Goal: Task Accomplishment & Management: Manage account settings

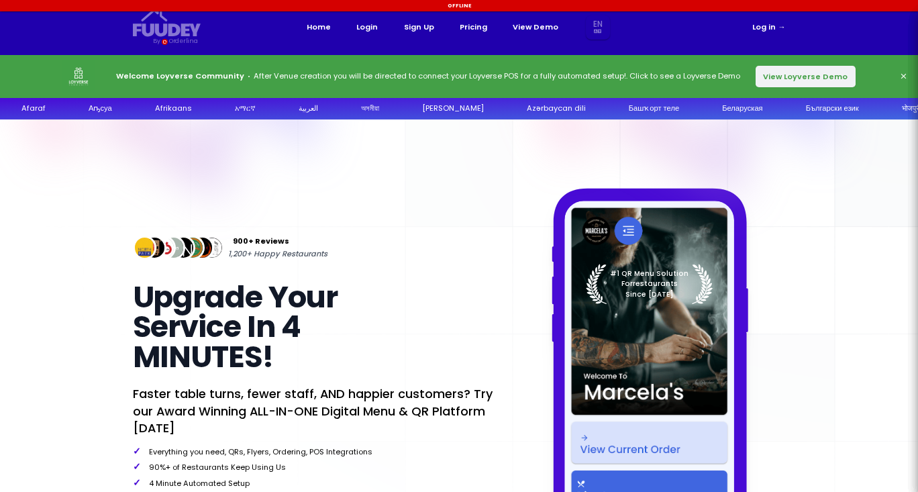
select select "en"
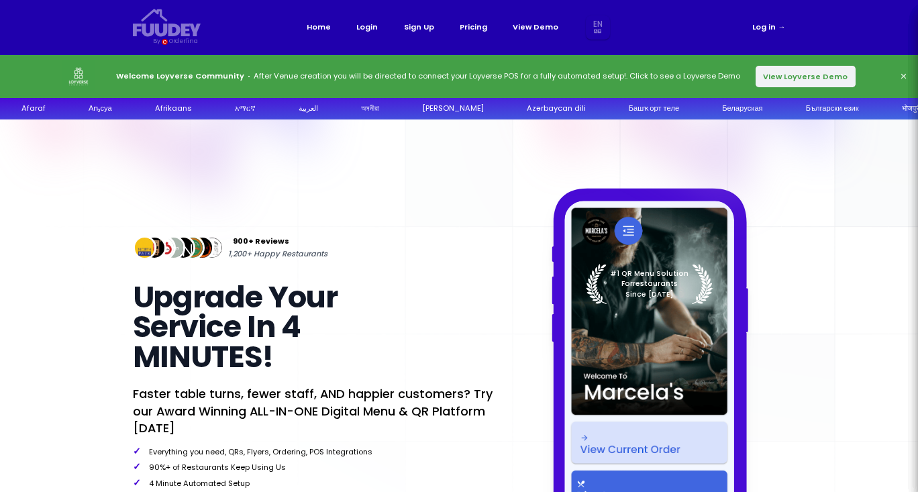
select select "en"
click at [477, 28] on link "Pricing" at bounding box center [474, 27] width 28 height 13
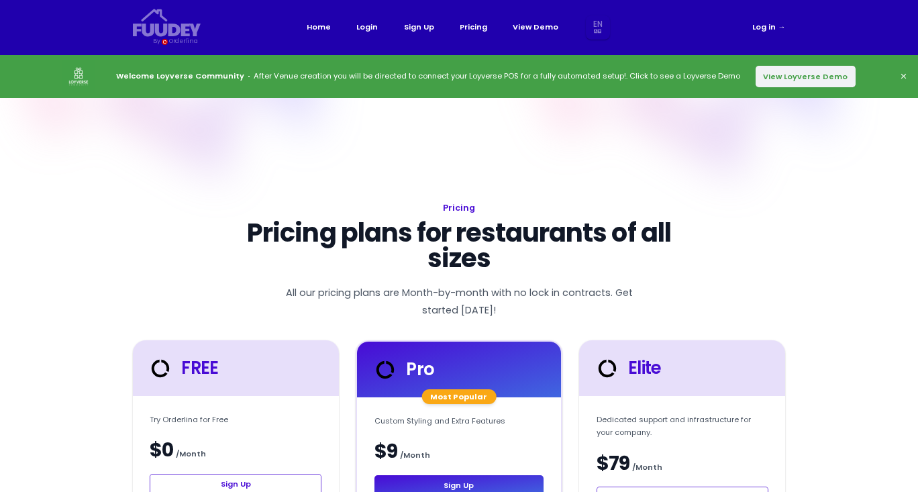
select select "en"
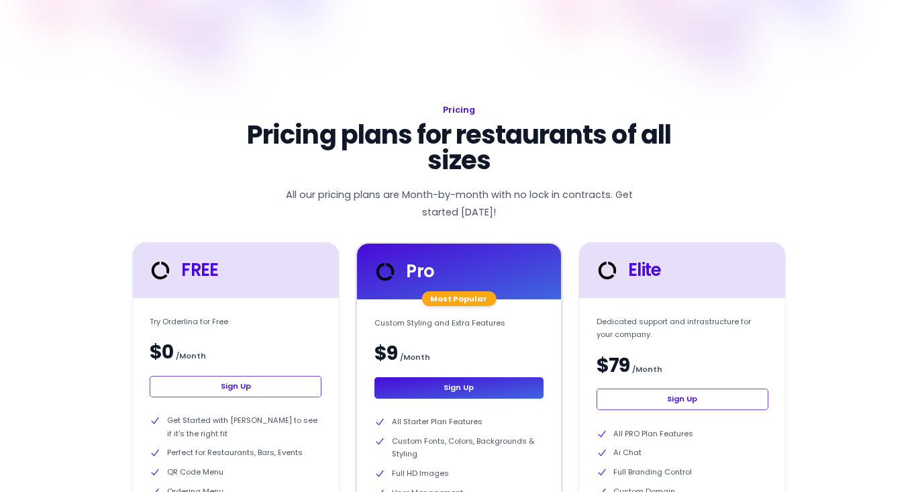
scroll to position [179, 0]
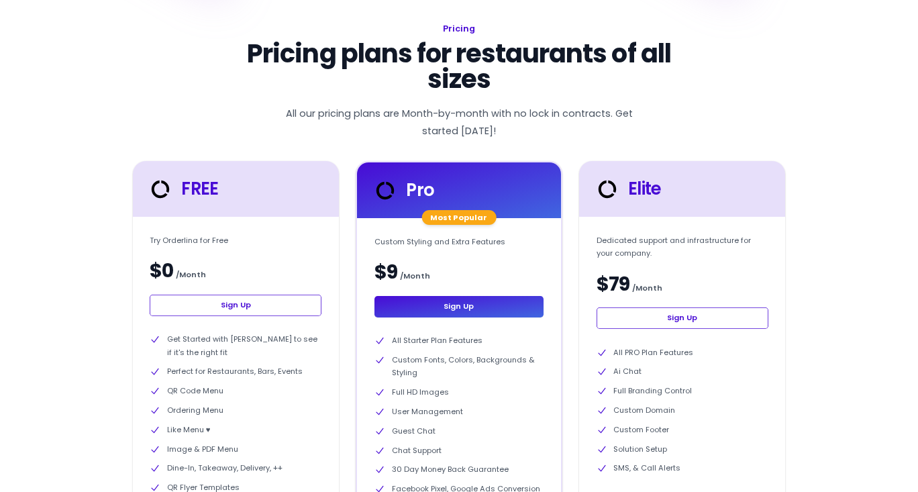
select select "en"
click at [247, 301] on link "Sign Up" at bounding box center [236, 305] width 172 height 21
select select "en"
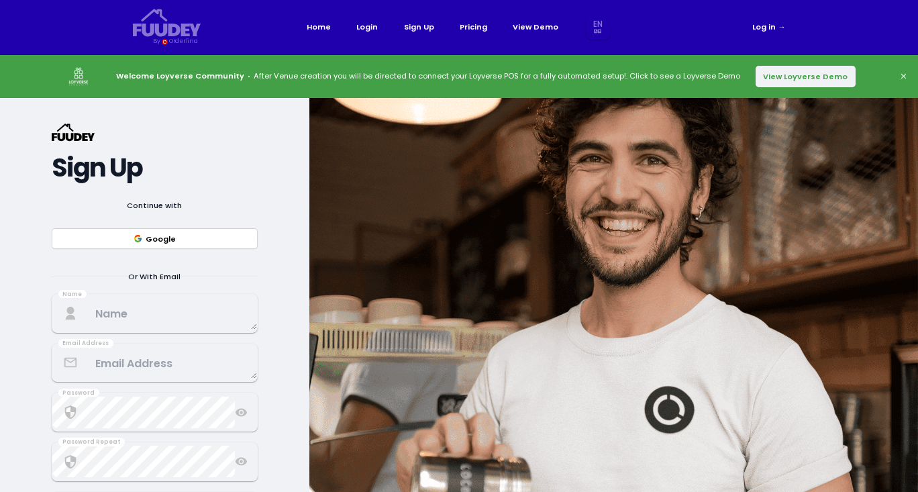
click at [17, 230] on div "{/* Added fill="currentColor" here */} {/* This rectangle defines the backgroun…" at bounding box center [154, 334] width 309 height 473
click at [179, 240] on button "Google" at bounding box center [155, 238] width 206 height 21
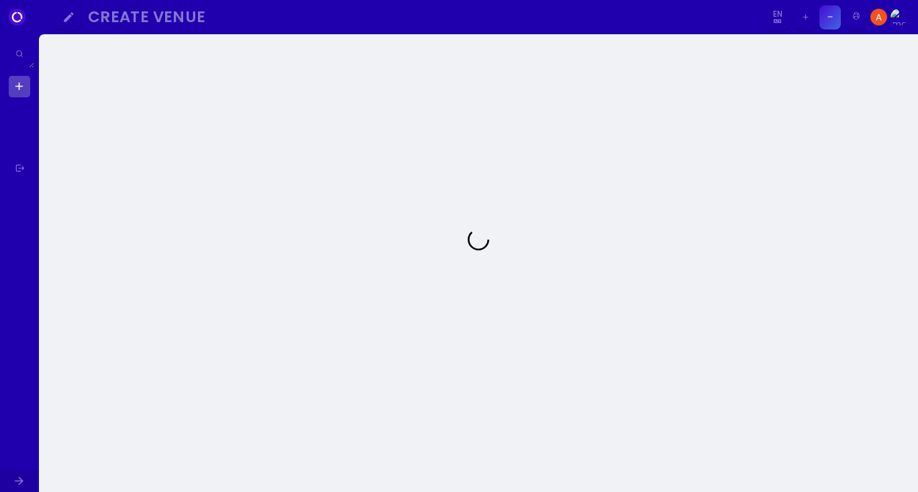
select select "en"
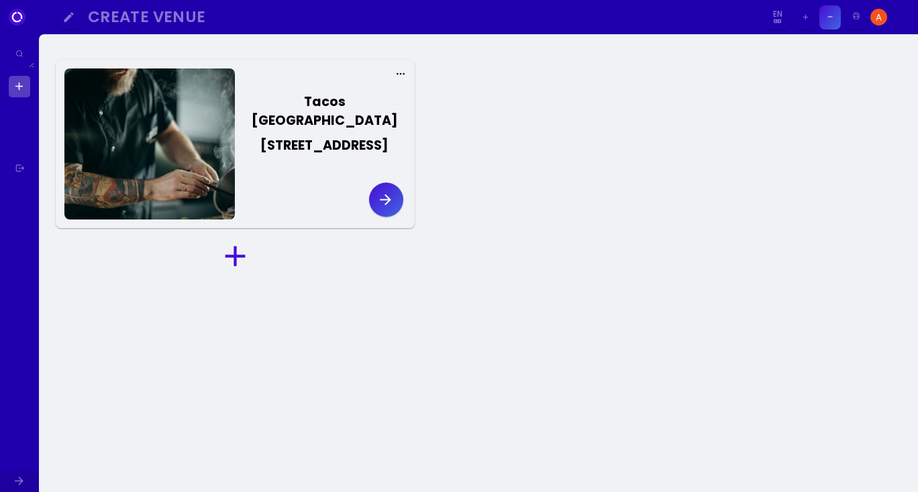
click at [386, 197] on icon "button" at bounding box center [385, 199] width 17 height 17
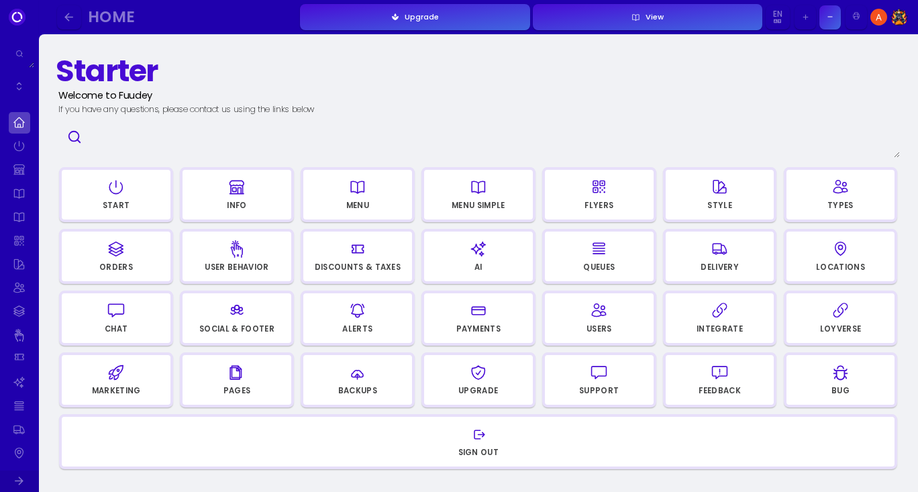
click at [374, 195] on div "button" at bounding box center [357, 188] width 99 height 26
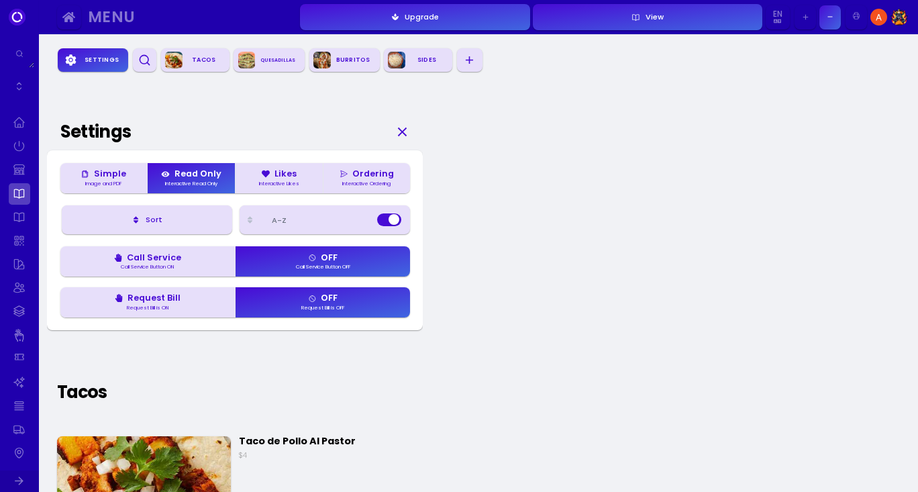
scroll to position [30, 0]
click at [367, 175] on div "Ordering" at bounding box center [367, 175] width 54 height 9
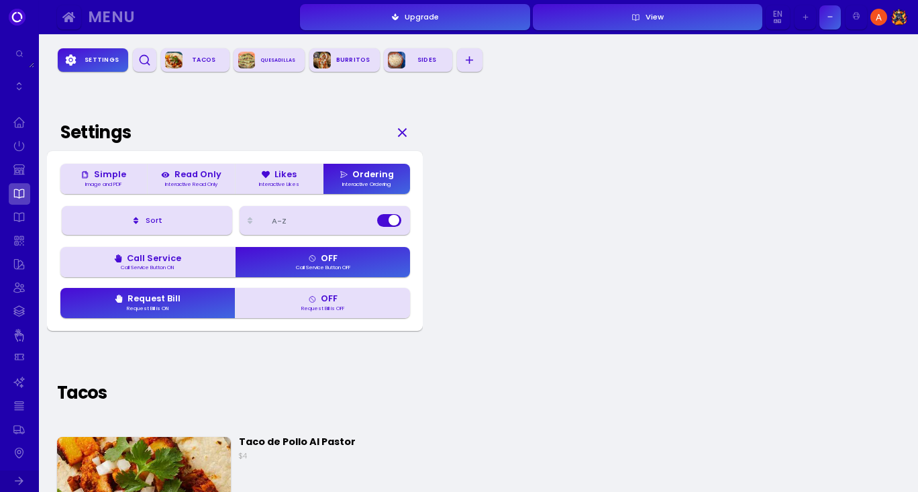
click at [279, 310] on button "OFF Request Bill is OFF" at bounding box center [322, 303] width 175 height 30
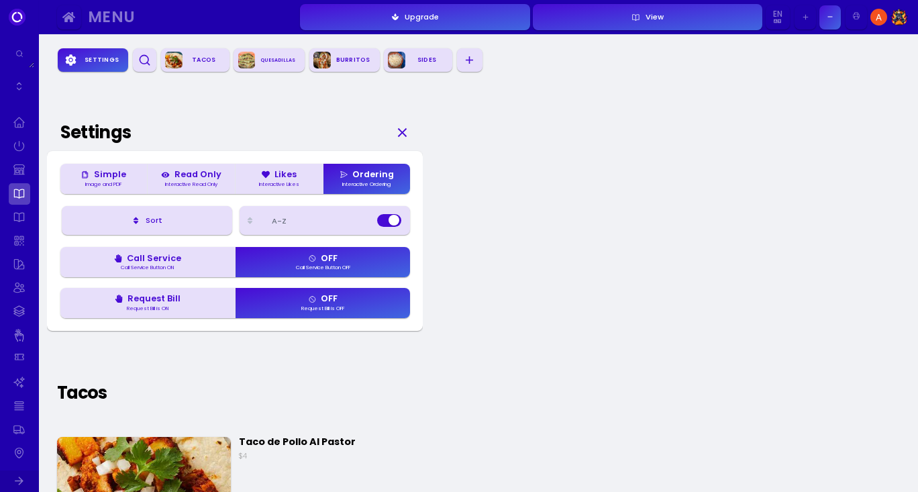
click at [169, 271] on div "Call Service Button ON" at bounding box center [148, 267] width 62 height 5
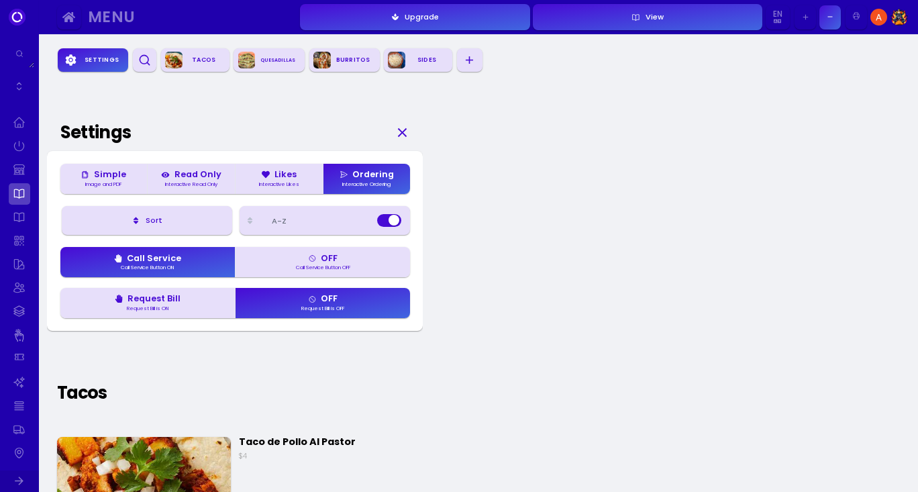
click at [271, 274] on button "OFF Call Service Button OFF" at bounding box center [322, 262] width 175 height 30
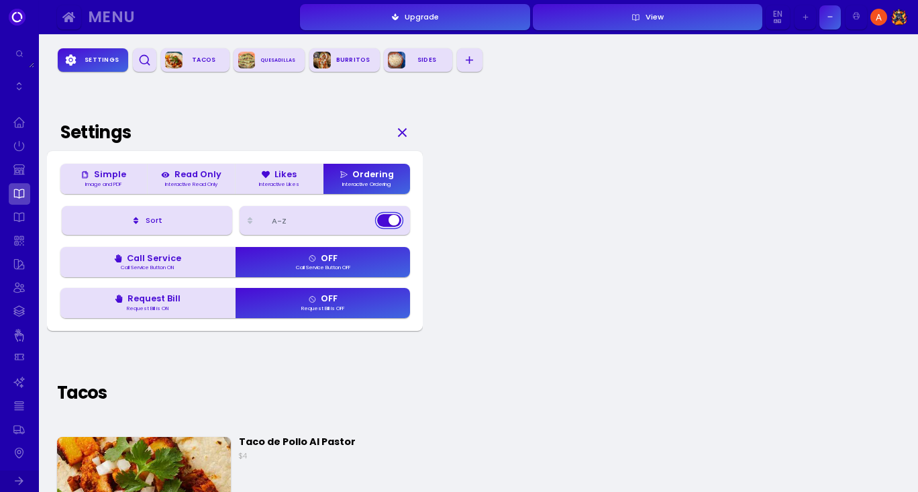
click at [398, 222] on button "button" at bounding box center [388, 220] width 23 height 13
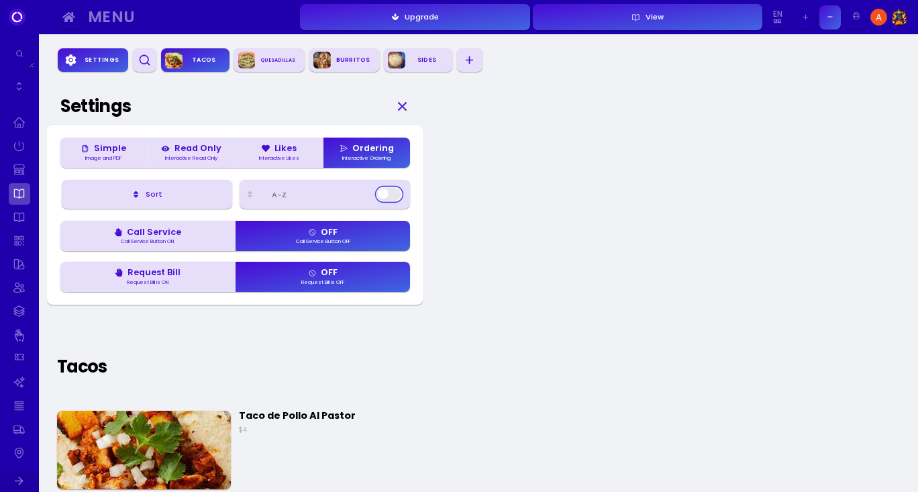
scroll to position [51, 0]
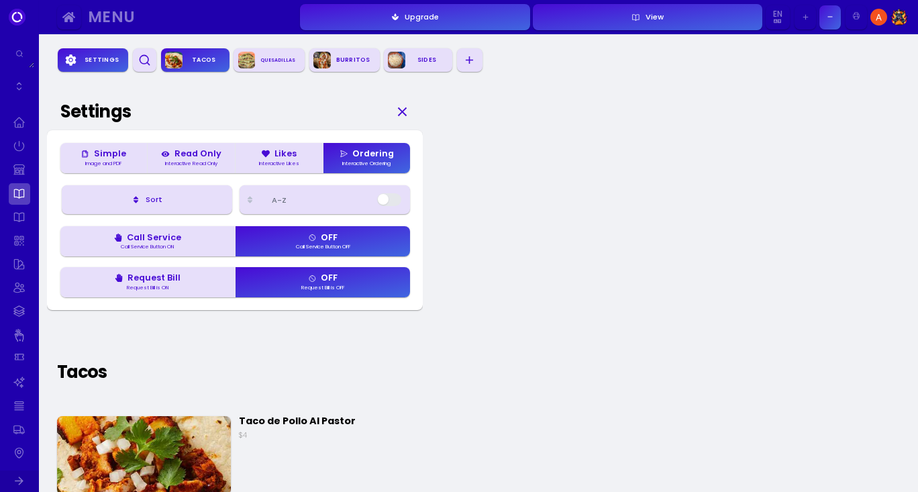
click at [133, 204] on icon "button" at bounding box center [136, 199] width 9 height 9
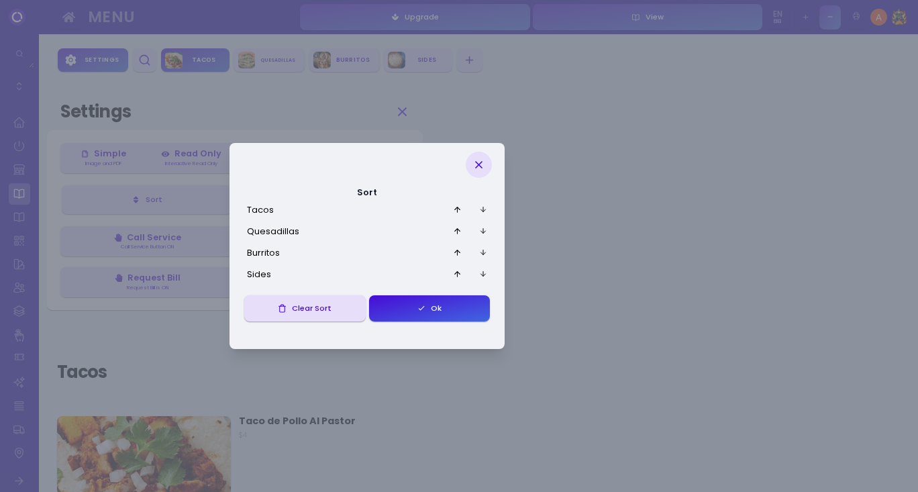
click at [479, 164] on icon at bounding box center [479, 164] width 13 height 13
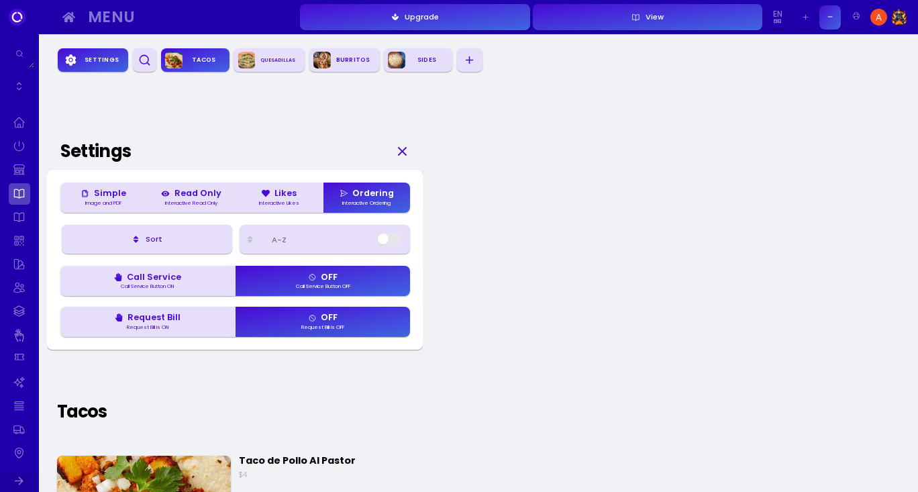
scroll to position [0, 0]
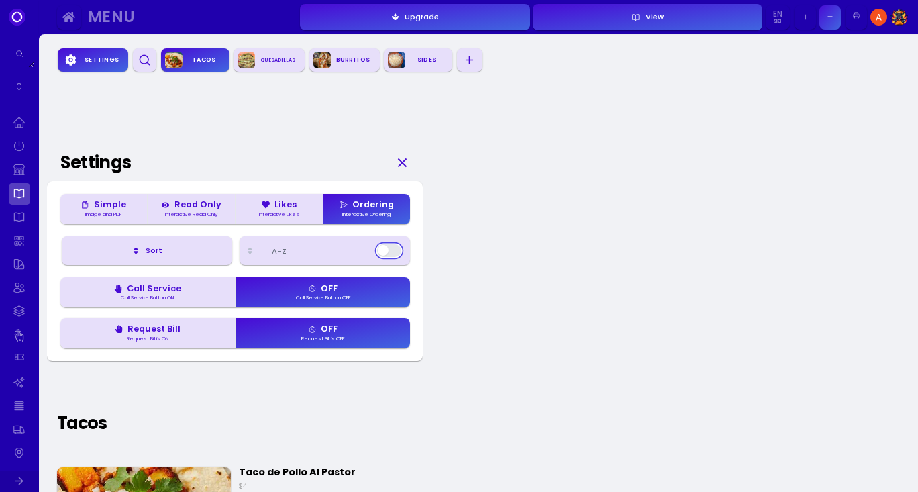
click at [391, 255] on button "button" at bounding box center [388, 250] width 23 height 13
click at [21, 167] on link at bounding box center [19, 169] width 21 height 21
select select "united states of america ([GEOGRAPHIC_DATA])"
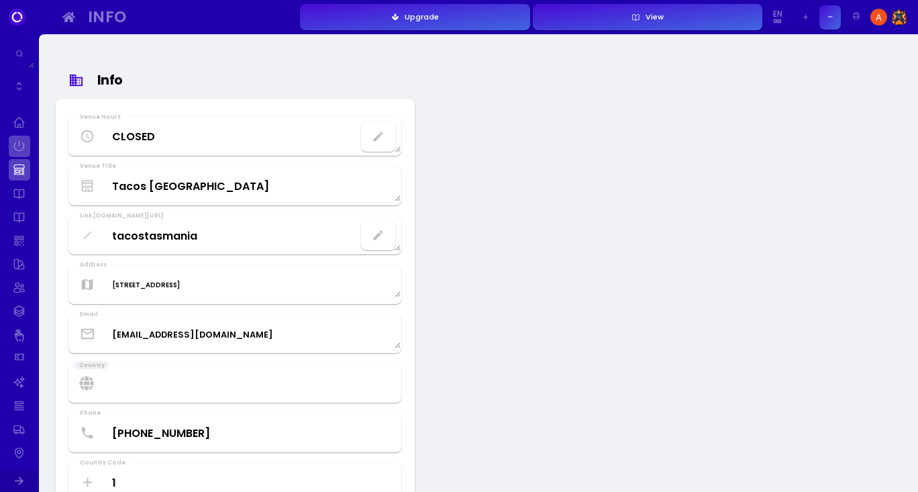
click at [21, 140] on link at bounding box center [19, 146] width 21 height 21
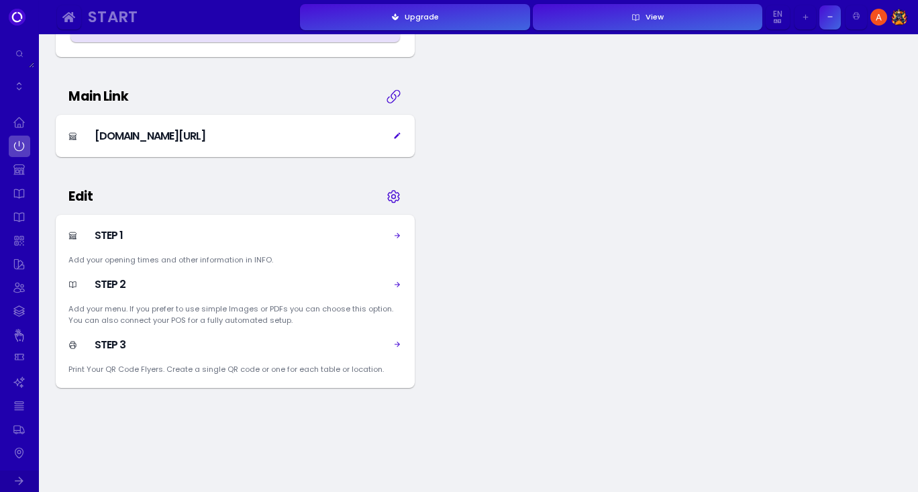
scroll to position [485, 0]
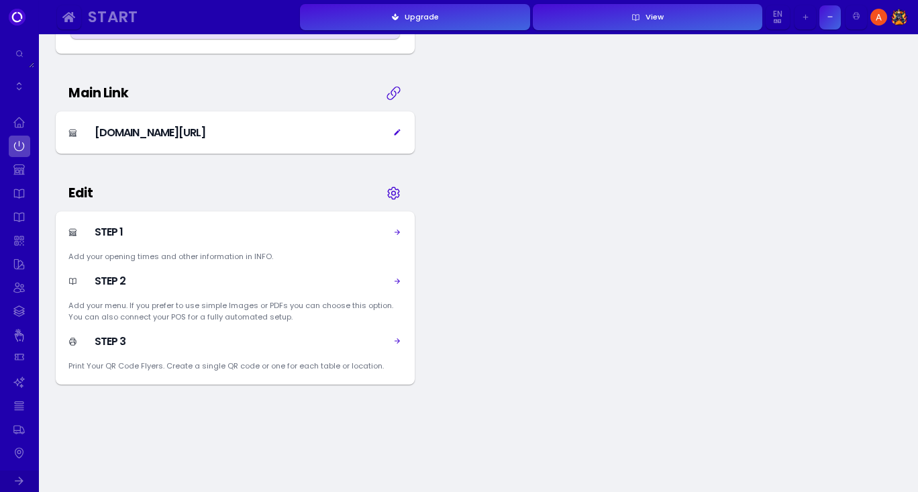
click at [205, 136] on div "[DOMAIN_NAME][URL]" at bounding box center [136, 133] width 137 height 16
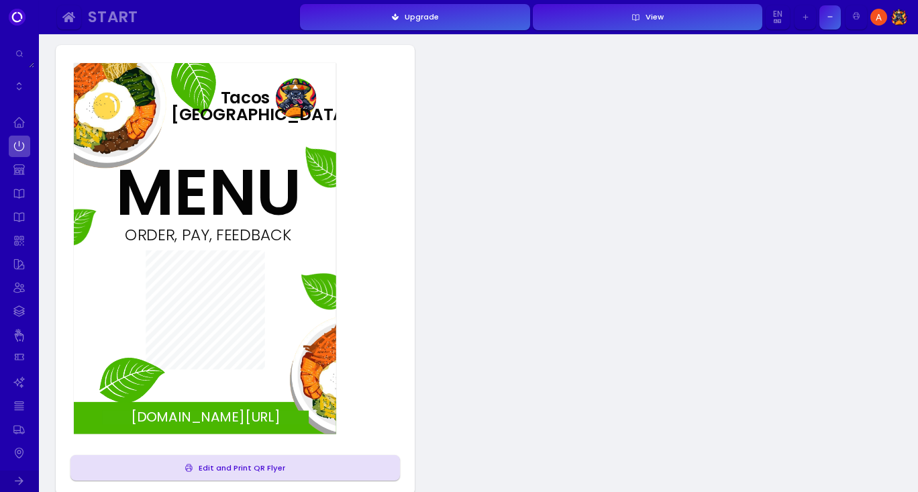
scroll to position [0, 0]
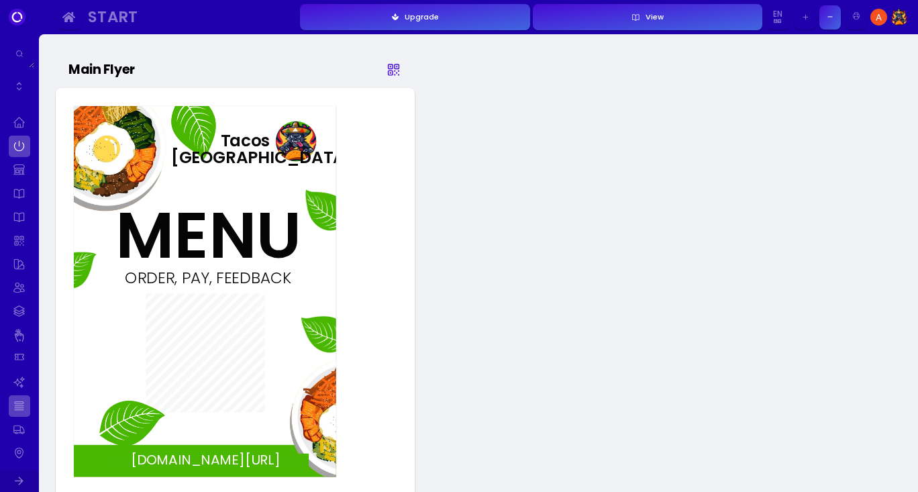
click at [18, 402] on link at bounding box center [19, 405] width 21 height 21
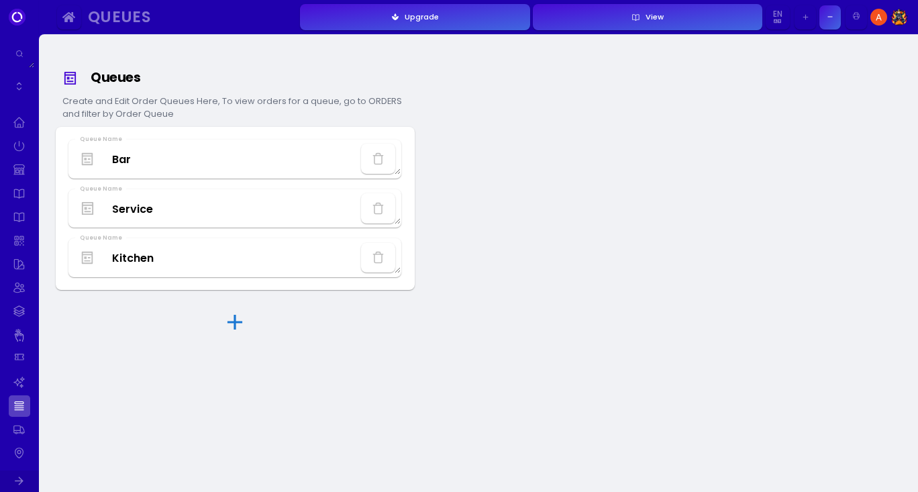
click at [182, 258] on Name "Kitchen" at bounding box center [235, 258] width 332 height 32
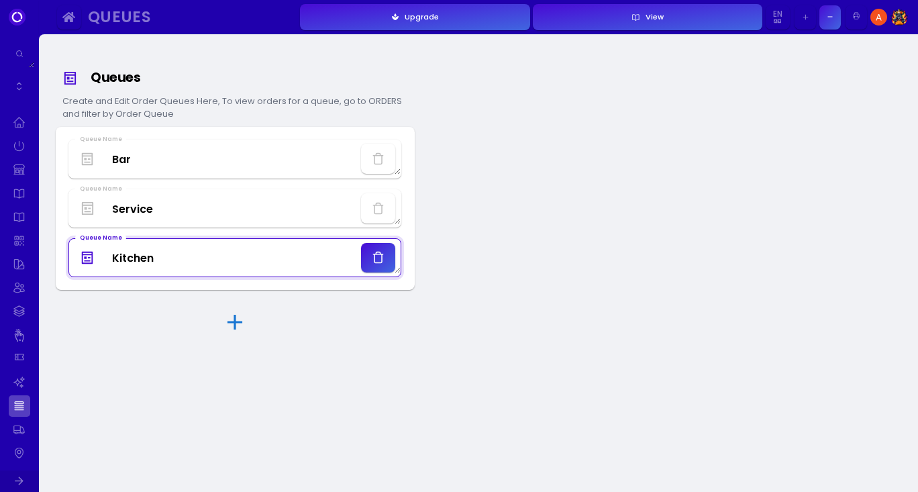
click at [182, 258] on Name "Kitchen" at bounding box center [235, 258] width 332 height 32
click at [19, 124] on link at bounding box center [19, 122] width 21 height 21
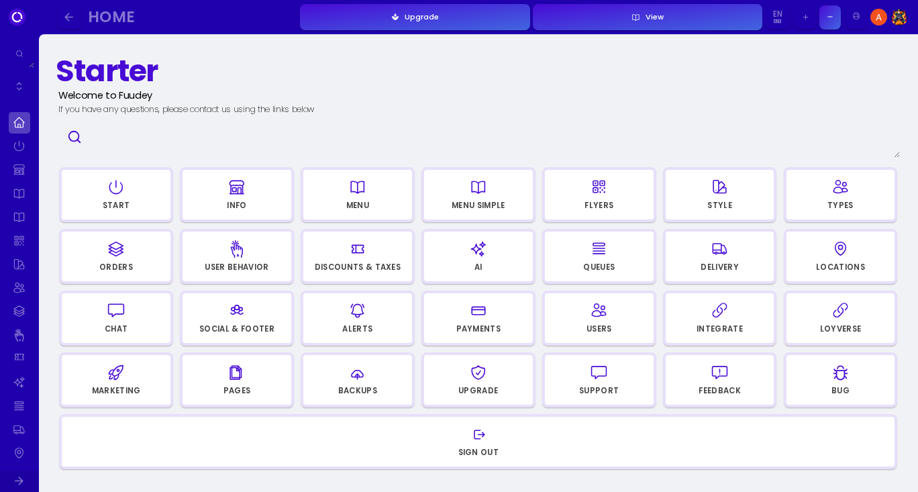
click at [119, 249] on icon "button" at bounding box center [116, 249] width 14 height 14
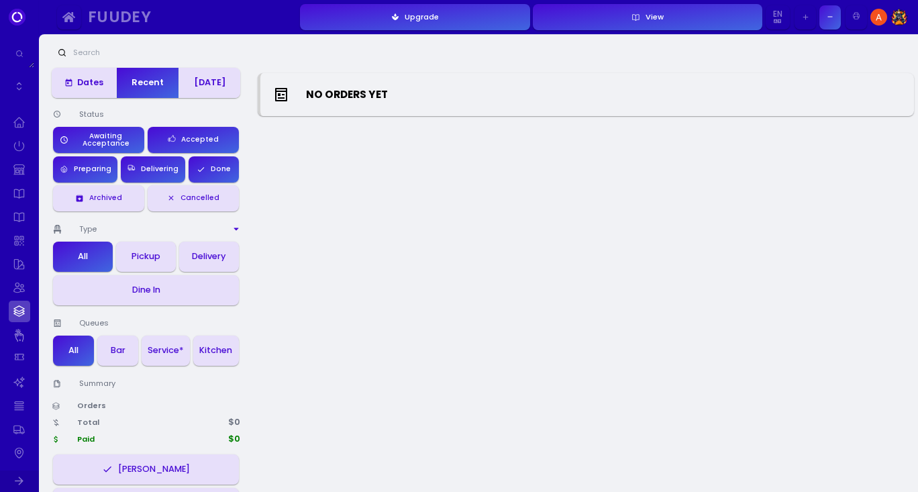
click at [187, 142] on div "Accepted" at bounding box center [197, 139] width 43 height 7
click at [214, 167] on div "Done" at bounding box center [218, 169] width 26 height 7
click at [161, 166] on div "Delivering" at bounding box center [157, 169] width 43 height 7
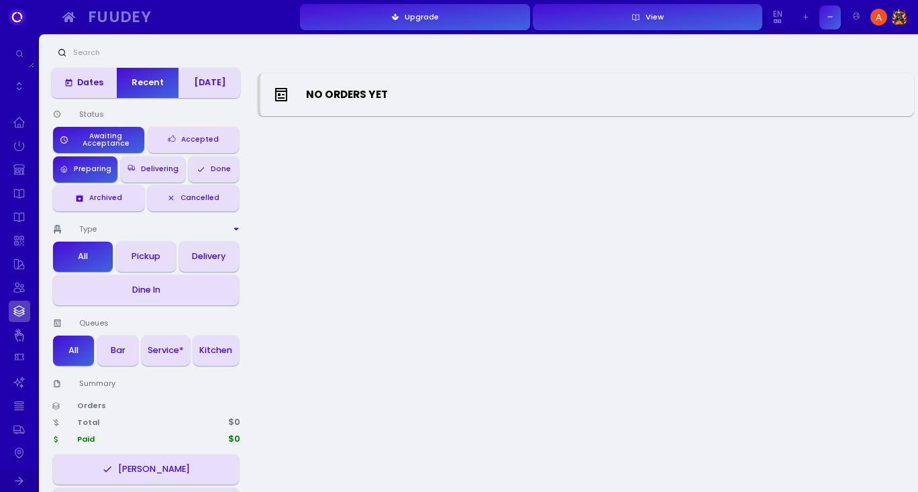
click at [91, 166] on div "Preparing" at bounding box center [89, 169] width 43 height 7
click at [94, 148] on button "Awaiting Acceptance" at bounding box center [98, 140] width 91 height 27
click at [150, 75] on button "Recent" at bounding box center [147, 83] width 62 height 30
click at [222, 81] on div "[DATE]" at bounding box center [210, 83] width 32 height 9
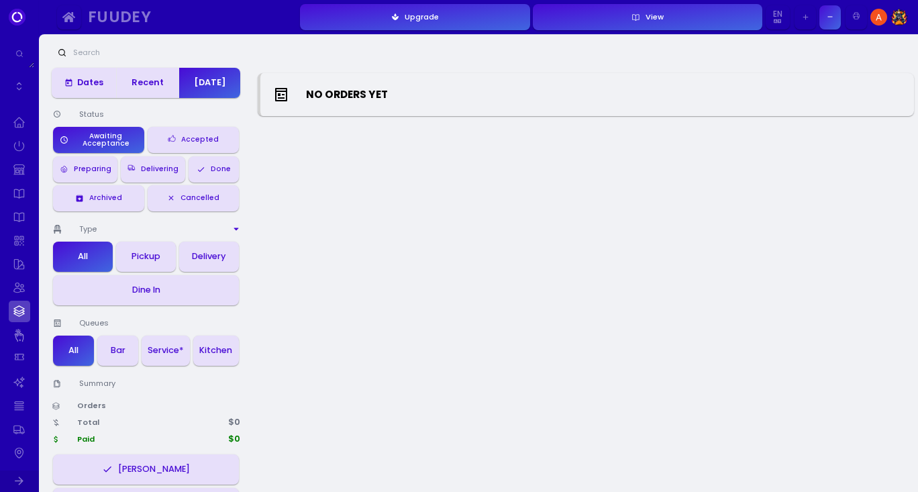
click at [121, 136] on div "Awaiting Acceptance" at bounding box center [103, 139] width 70 height 13
click at [182, 141] on div "Accepted" at bounding box center [197, 139] width 43 height 7
click at [182, 140] on div "Accepted" at bounding box center [197, 139] width 43 height 7
click at [115, 139] on div "Awaiting Acceptance" at bounding box center [103, 139] width 70 height 13
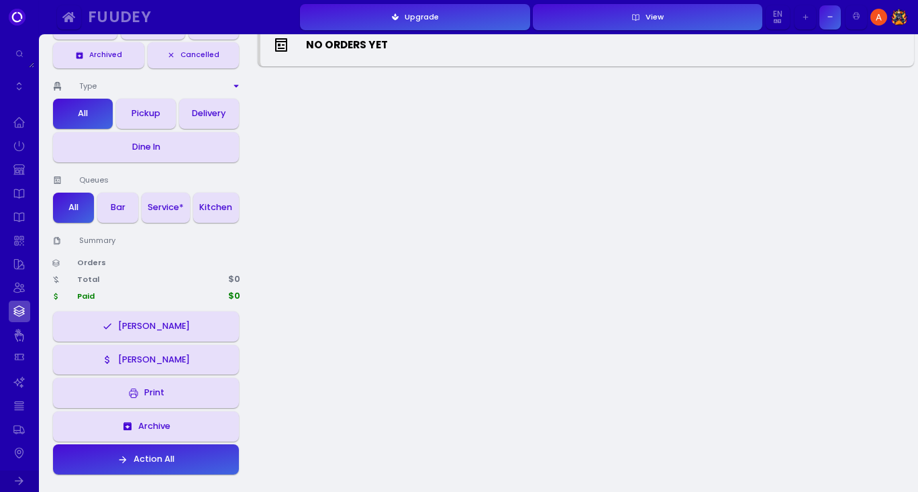
scroll to position [178, 0]
click at [213, 459] on button "Action All" at bounding box center [146, 460] width 186 height 30
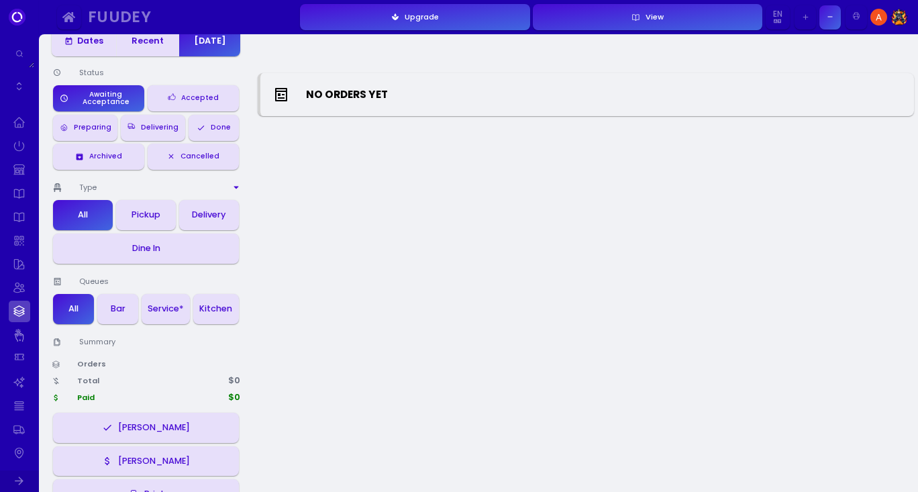
scroll to position [0, 0]
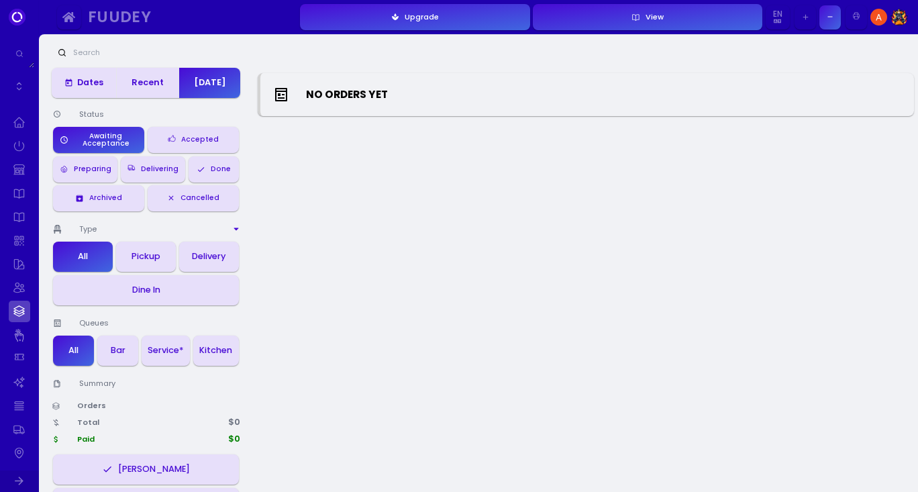
click at [598, 21] on button "View" at bounding box center [648, 17] width 230 height 26
